Goal: Information Seeking & Learning: Find specific fact

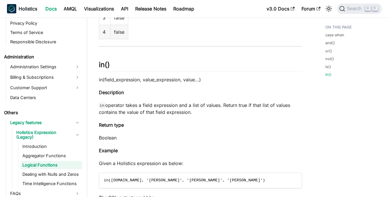
scroll to position [1511, 0]
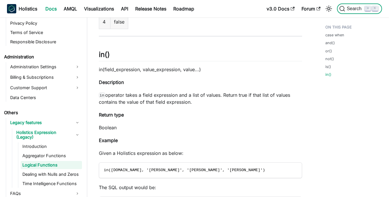
click at [352, 7] on span "Search" at bounding box center [355, 8] width 20 height 5
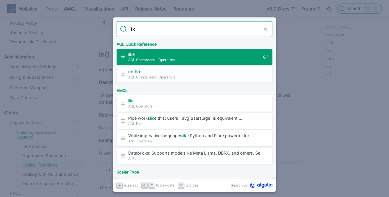
type input "like"
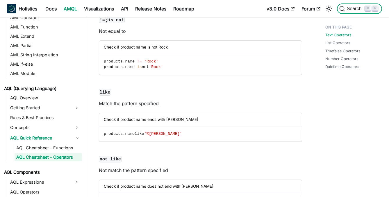
scroll to position [236, 0]
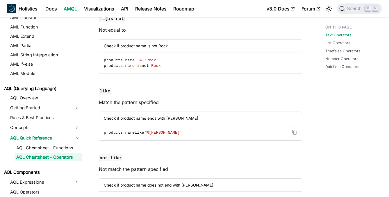
click at [142, 132] on span "like" at bounding box center [140, 133] width 10 height 4
copy span "like"
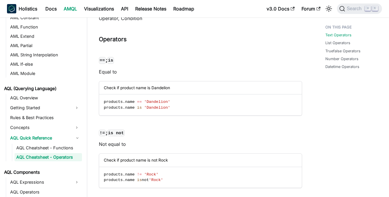
scroll to position [124, 0]
